Goal: Information Seeking & Learning: Learn about a topic

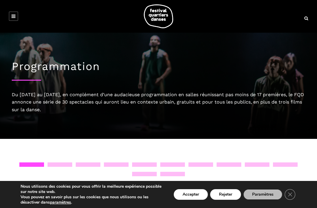
click at [59, 68] on h1 "Programmation" at bounding box center [159, 66] width 294 height 13
click at [13, 18] on icon at bounding box center [13, 16] width 4 height 5
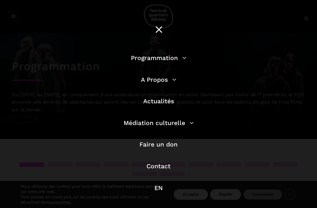
click at [162, 60] on link "Programmation" at bounding box center [159, 57] width 56 height 7
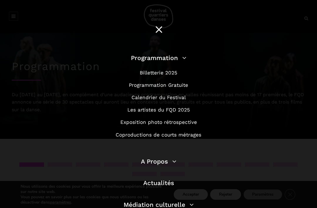
click at [163, 96] on link "Calendrier du Festival" at bounding box center [159, 97] width 54 height 6
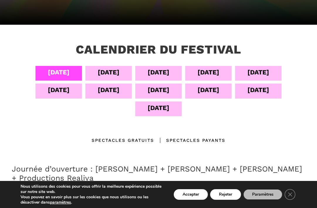
scroll to position [99, 0]
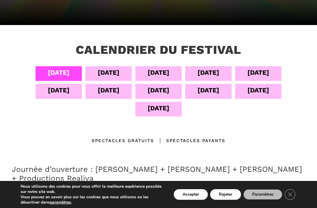
click at [162, 72] on div "[DATE]" at bounding box center [159, 72] width 22 height 10
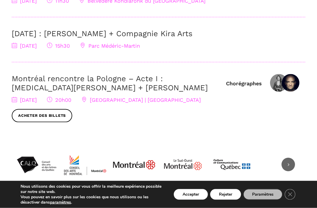
scroll to position [288, 0]
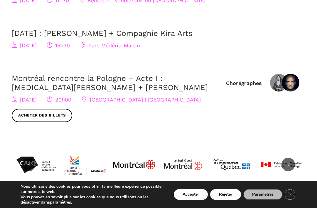
click at [293, 78] on img at bounding box center [291, 83] width 18 height 18
click at [254, 107] on div "Chorégraphes Kyra Jean Green Janusz Orlik Montréal rencontre la Pologne – Acte …" at bounding box center [159, 98] width 294 height 48
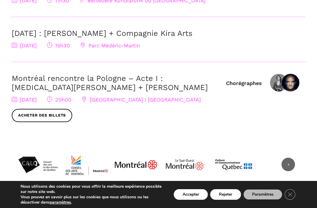
click at [78, 81] on link "Montréal rencontre la Pologne – Acte I : [MEDICAL_DATA][PERSON_NAME] + [PERSON_…" at bounding box center [110, 83] width 196 height 18
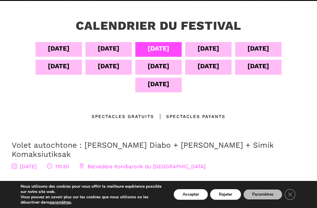
scroll to position [121, 0]
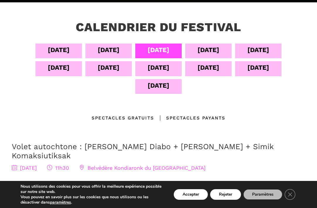
click at [163, 70] on div "11 sept" at bounding box center [159, 67] width 22 height 10
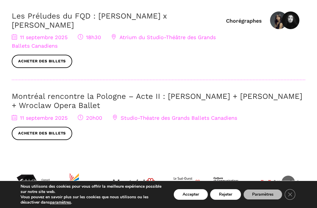
scroll to position [314, 0]
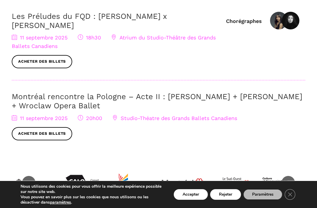
click at [68, 92] on link "Montréal rencontre la Pologne – Acte II : Béatrice Larrivée + Cai Glover + Wroc…" at bounding box center [157, 101] width 291 height 18
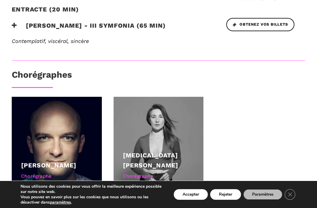
scroll to position [337, 0]
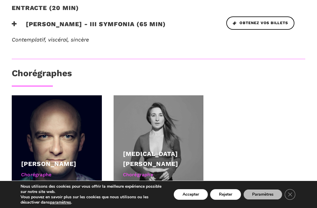
click at [77, 122] on div at bounding box center [57, 140] width 90 height 90
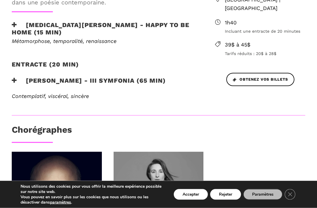
scroll to position [281, 0]
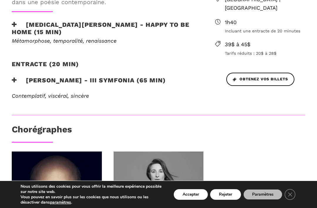
click at [116, 76] on h3 "[PERSON_NAME] - III Symfonia (65 min)" at bounding box center [89, 83] width 154 height 15
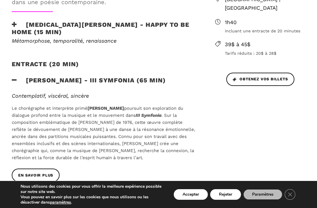
click at [229, 115] on div "Soirée internationale : Montréal rencontre la Pologne - Acte I Soirée internati…" at bounding box center [158, 139] width 317 height 393
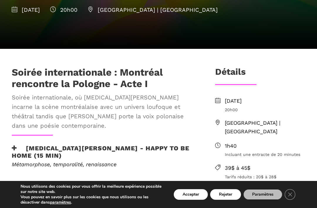
scroll to position [157, 0]
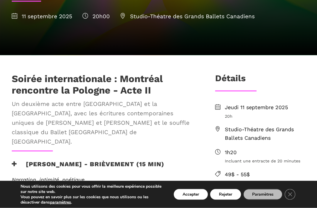
scroll to position [152, 0]
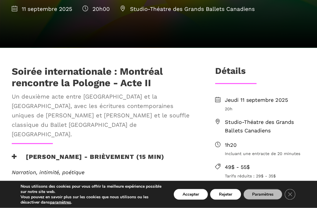
click at [90, 153] on h3 "Béatrice Larrivée - Brièvement (15 min)" at bounding box center [88, 160] width 153 height 15
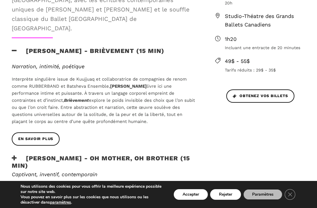
scroll to position [263, 0]
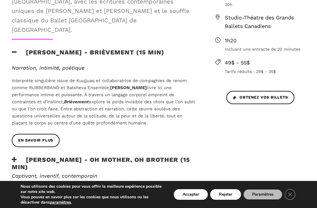
click at [35, 137] on span "En savoir plus" at bounding box center [35, 140] width 35 height 6
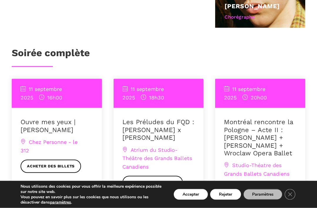
scroll to position [414, 0]
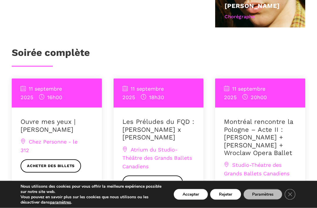
click at [272, 96] on div "11 septembre 2025 20h00" at bounding box center [260, 93] width 73 height 17
click at [266, 140] on link "Montréal rencontre la Pologne – Acte II : [PERSON_NAME] + [PERSON_NAME] + Wrocl…" at bounding box center [258, 137] width 69 height 38
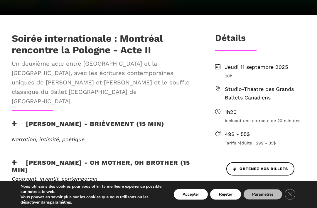
scroll to position [192, 0]
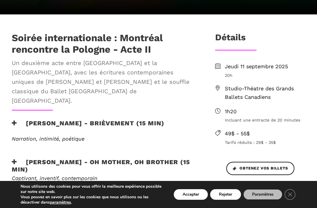
click at [72, 158] on h3 "Cai Glover - Oh mother, oh brother (15 min)" at bounding box center [104, 165] width 184 height 15
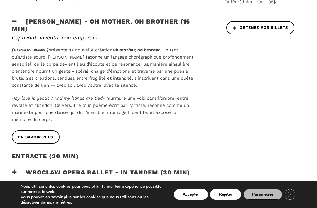
scroll to position [334, 0]
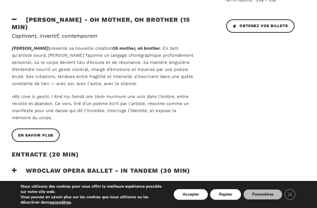
click at [73, 167] on h3 "Wroclaw Opera Ballet - In Tandem (30 min)" at bounding box center [101, 174] width 179 height 15
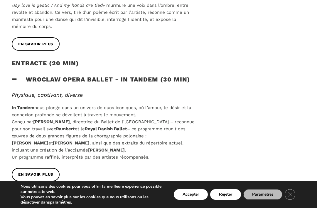
scroll to position [428, 0]
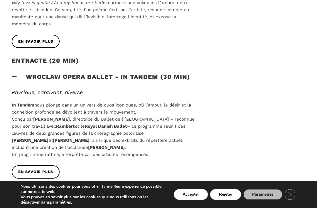
click at [47, 169] on span "EN SAVOIR PLUS" at bounding box center [35, 172] width 35 height 6
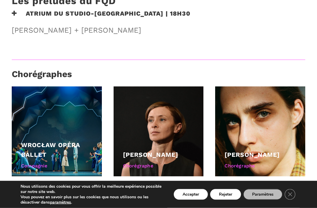
scroll to position [637, 0]
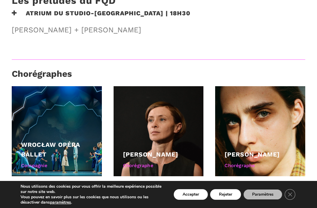
click at [173, 149] on div "Małgorzata Dzierżon" at bounding box center [158, 154] width 71 height 10
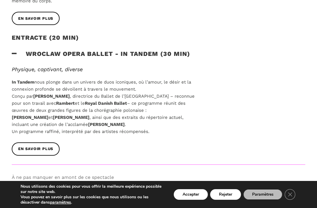
scroll to position [449, 0]
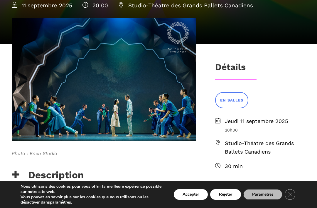
scroll to position [125, 0]
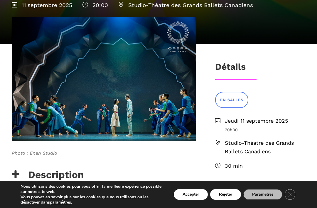
click at [137, 91] on span at bounding box center [104, 78] width 184 height 123
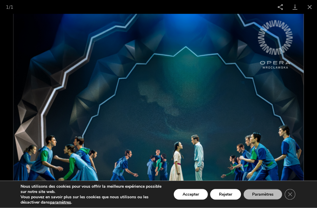
scroll to position [280, 0]
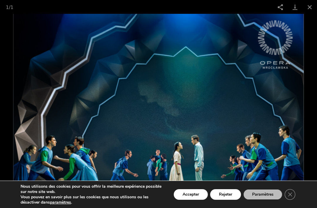
click at [47, 66] on img at bounding box center [158, 111] width 291 height 194
click at [304, 192] on img at bounding box center [158, 111] width 291 height 194
click at [293, 198] on icon "Close GDPR Cookie Banner" at bounding box center [290, 193] width 11 height 9
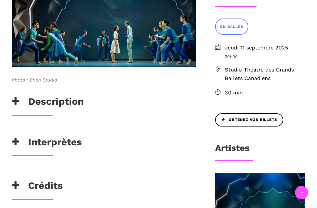
scroll to position [199, 0]
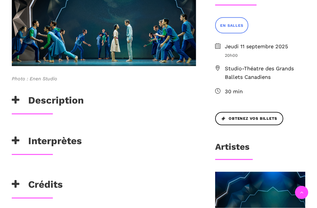
click at [52, 101] on h3 "Description" at bounding box center [48, 101] width 72 height 15
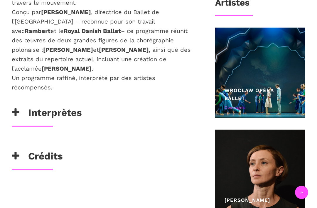
scroll to position [342, 0]
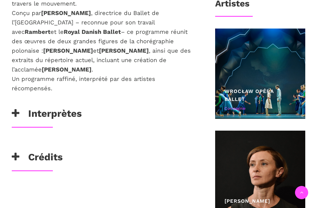
click at [41, 114] on h3 "Interprètes" at bounding box center [47, 115] width 70 height 15
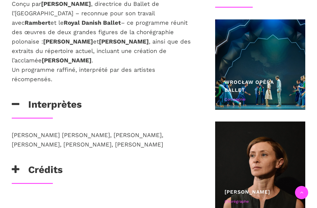
scroll to position [350, 0]
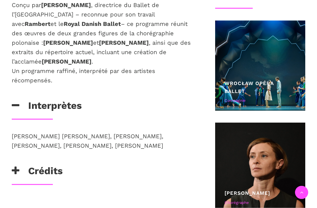
click at [273, 164] on div at bounding box center [260, 167] width 90 height 90
click at [265, 170] on div at bounding box center [260, 167] width 90 height 90
click at [267, 169] on div at bounding box center [260, 167] width 90 height 90
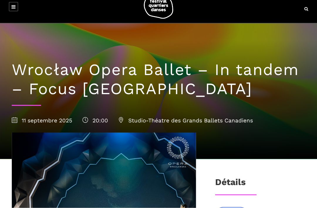
scroll to position [0, 0]
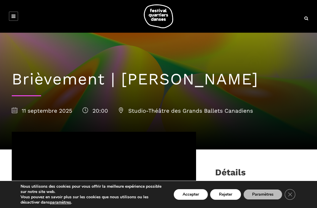
click at [45, 113] on span "11 septembre 2025" at bounding box center [42, 110] width 61 height 7
click at [32, 97] on div "Brièvement | [PERSON_NAME] [DATE] 20:00 Studio-Théâtre des Grands Ballets Canad…" at bounding box center [158, 91] width 305 height 117
